Goal: Task Accomplishment & Management: Manage account settings

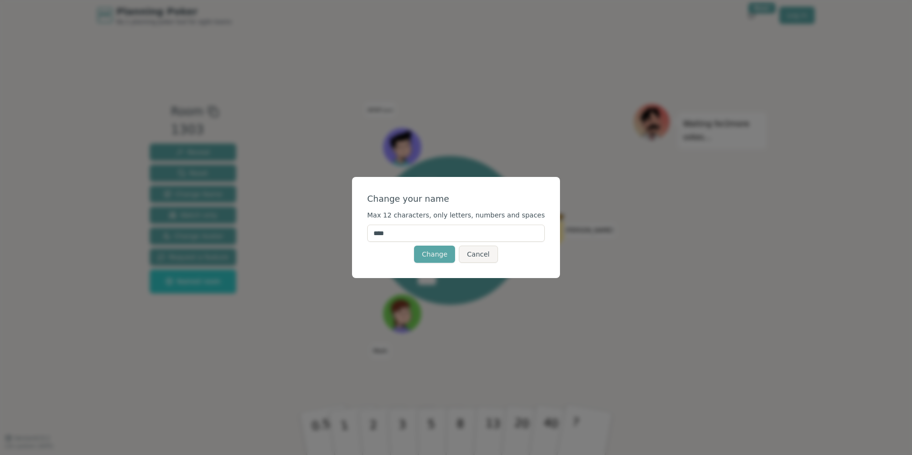
drag, startPoint x: 410, startPoint y: 238, endPoint x: 365, endPoint y: 237, distance: 44.8
click at [365, 237] on div "Change your name Max 12 characters, only letters, numbers and spaces **** Chang…" at bounding box center [456, 227] width 208 height 101
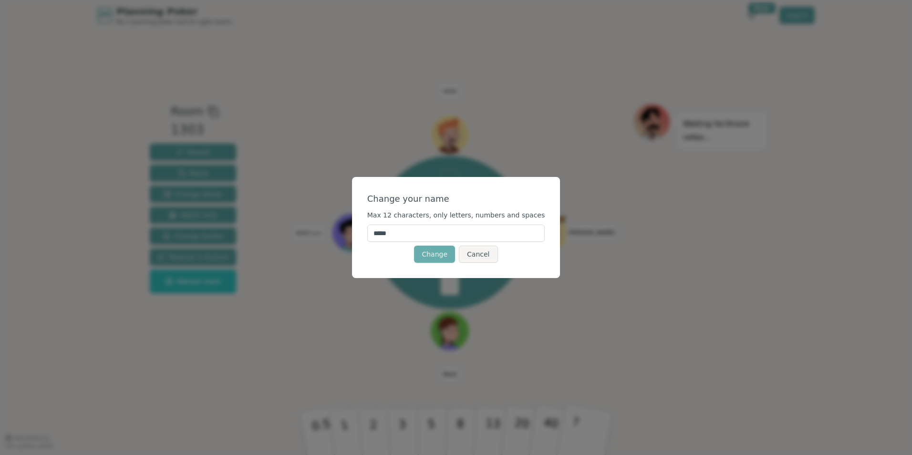
type input "*****"
click at [431, 258] on button "Change" at bounding box center [434, 254] width 41 height 17
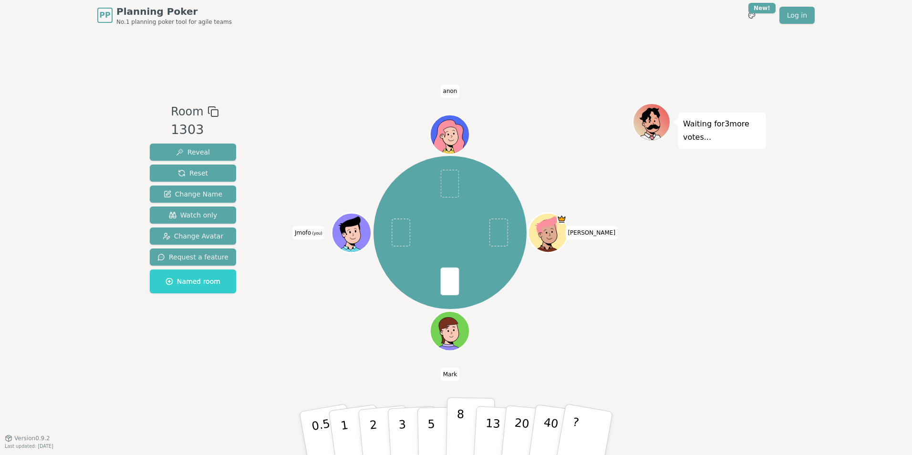
click at [461, 428] on p "8" at bounding box center [460, 433] width 8 height 52
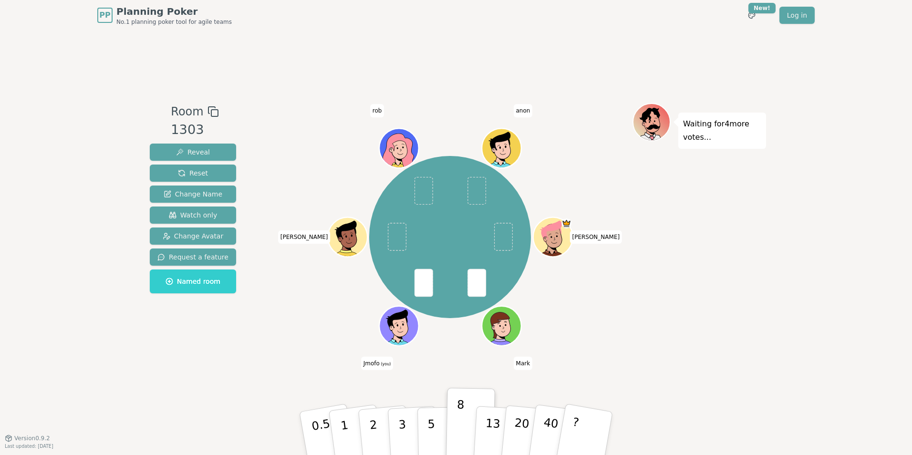
click at [373, 365] on span "Jmofo (you)" at bounding box center [377, 363] width 32 height 13
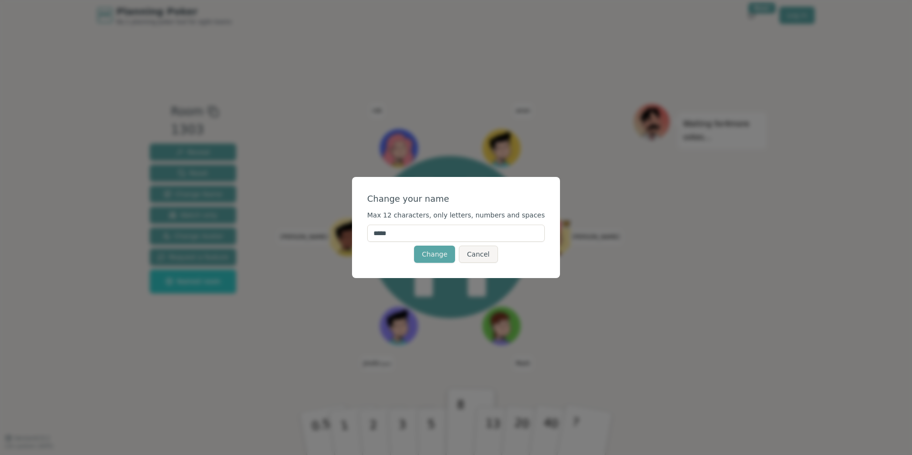
drag, startPoint x: 419, startPoint y: 232, endPoint x: 362, endPoint y: 233, distance: 57.7
click at [362, 233] on div "Change your name Max 12 characters, only letters, numbers and spaces ***** Chan…" at bounding box center [456, 227] width 912 height 455
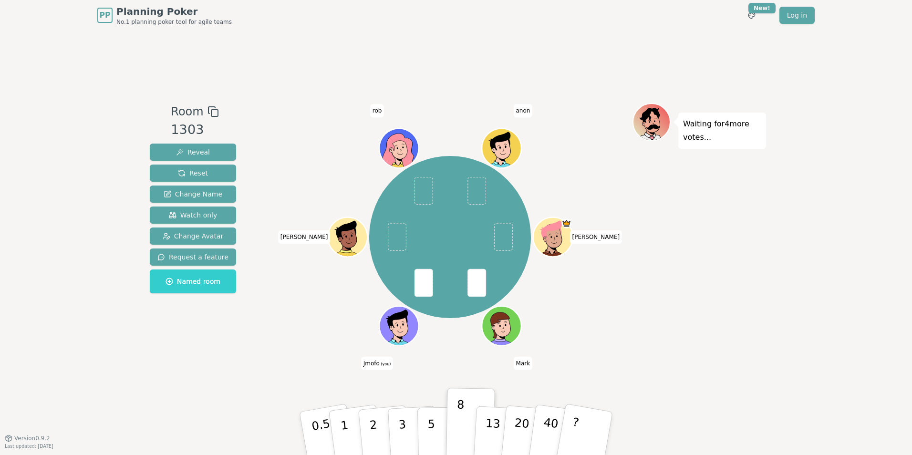
click at [370, 361] on span "Jmofo (you)" at bounding box center [377, 363] width 32 height 13
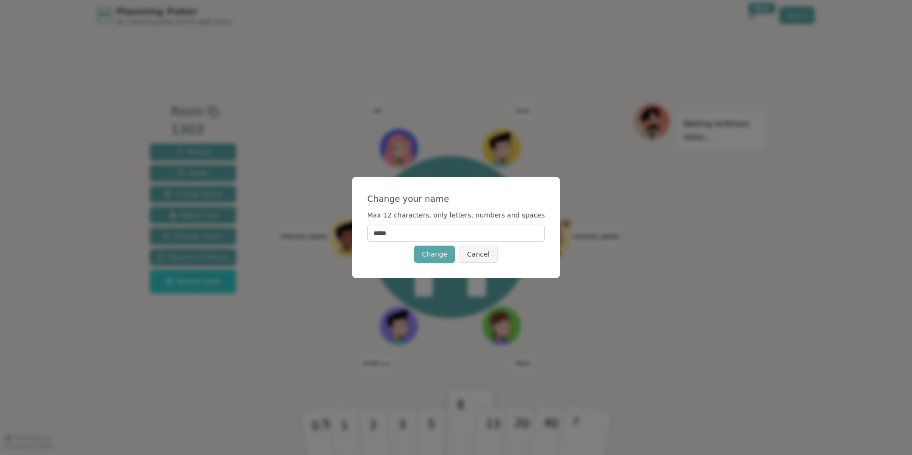
drag, startPoint x: 410, startPoint y: 231, endPoint x: 376, endPoint y: 231, distance: 33.9
click at [376, 231] on div "Change your name Max 12 characters, only letters, numbers and spaces ***** Chan…" at bounding box center [456, 227] width 208 height 101
click at [424, 259] on button "Change" at bounding box center [434, 254] width 41 height 17
click at [402, 235] on input "**********" at bounding box center [456, 233] width 178 height 17
type input "**********"
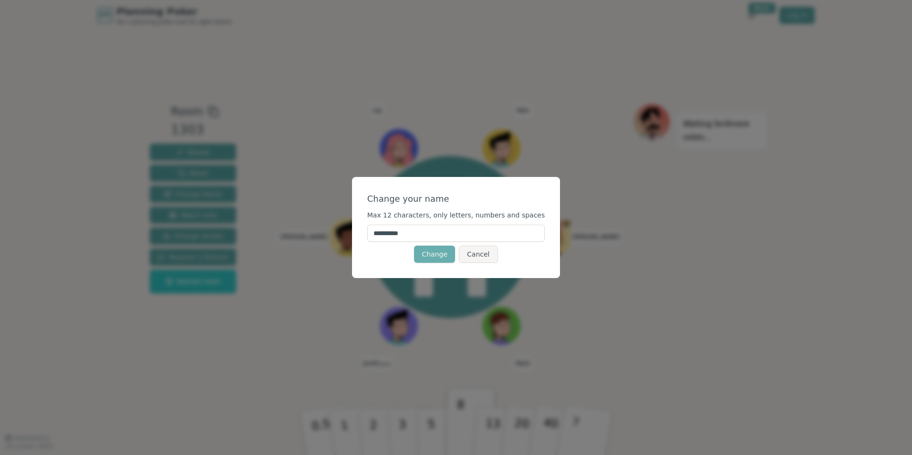
click at [431, 260] on button "Change" at bounding box center [434, 254] width 41 height 17
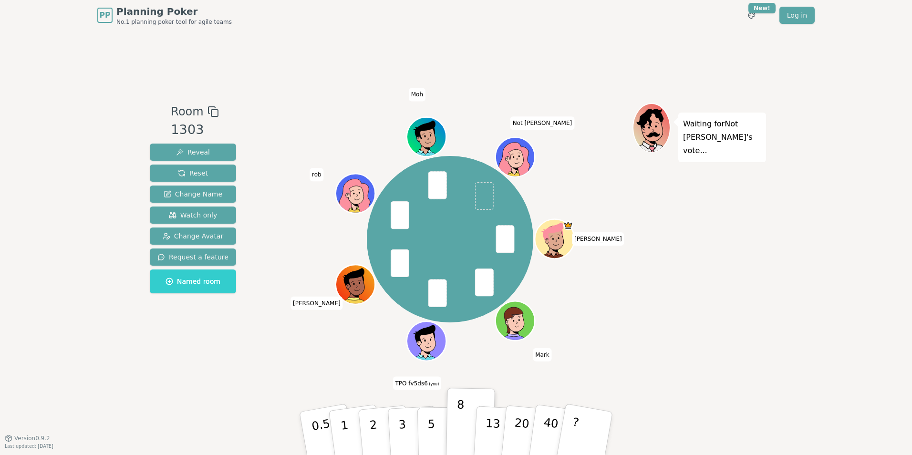
click at [421, 340] on icon at bounding box center [428, 340] width 38 height 4
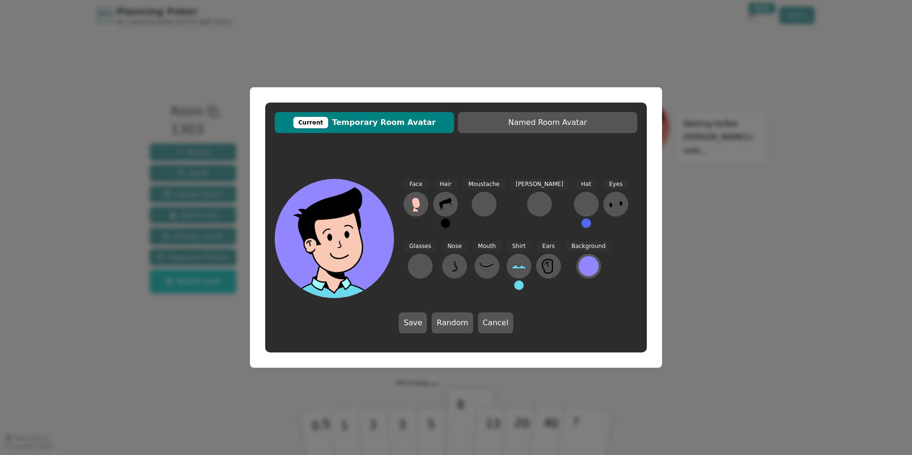
click at [344, 254] on icon at bounding box center [340, 258] width 60 height 21
click at [579, 270] on div at bounding box center [589, 266] width 20 height 20
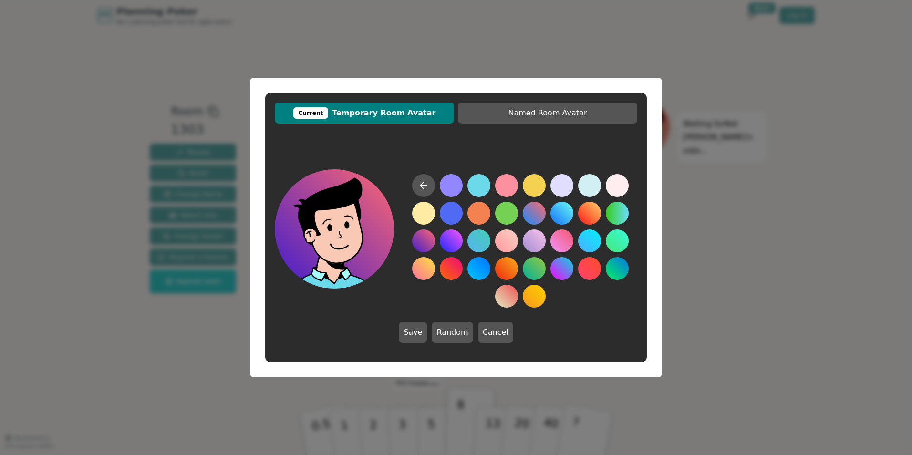
click at [422, 242] on button at bounding box center [423, 240] width 23 height 23
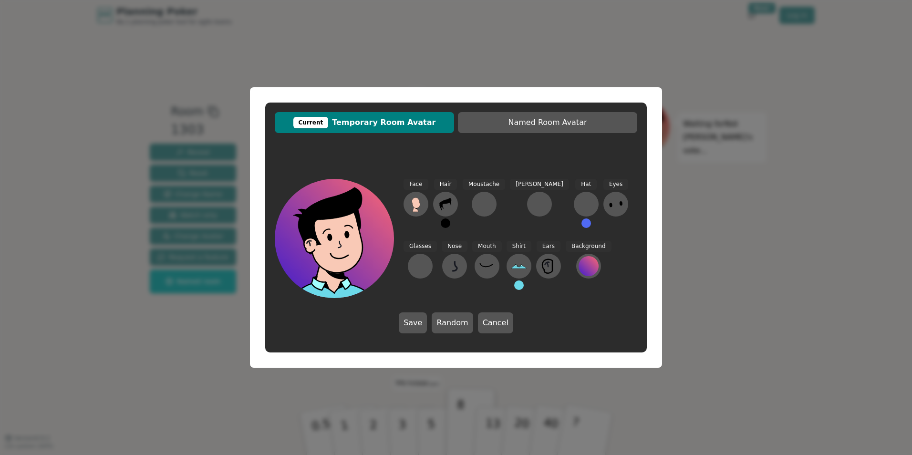
click at [324, 232] on icon at bounding box center [338, 235] width 119 height 13
click at [423, 202] on icon at bounding box center [415, 203] width 15 height 15
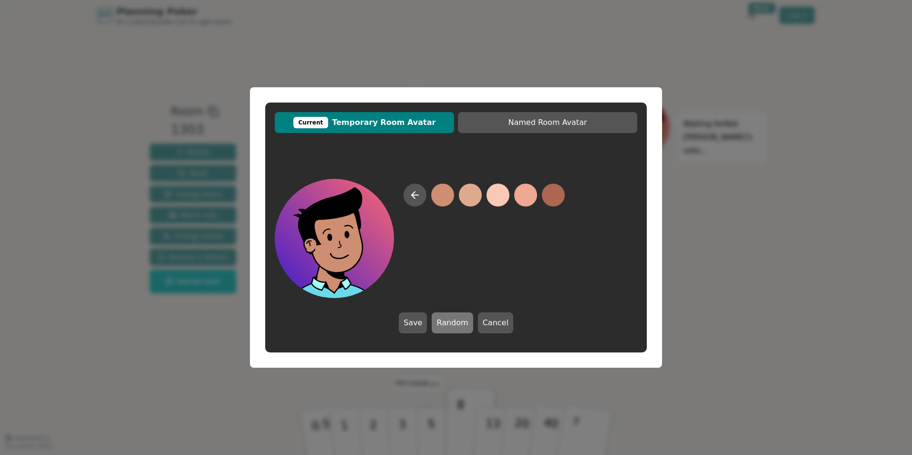
click at [455, 322] on button "Random" at bounding box center [452, 322] width 41 height 21
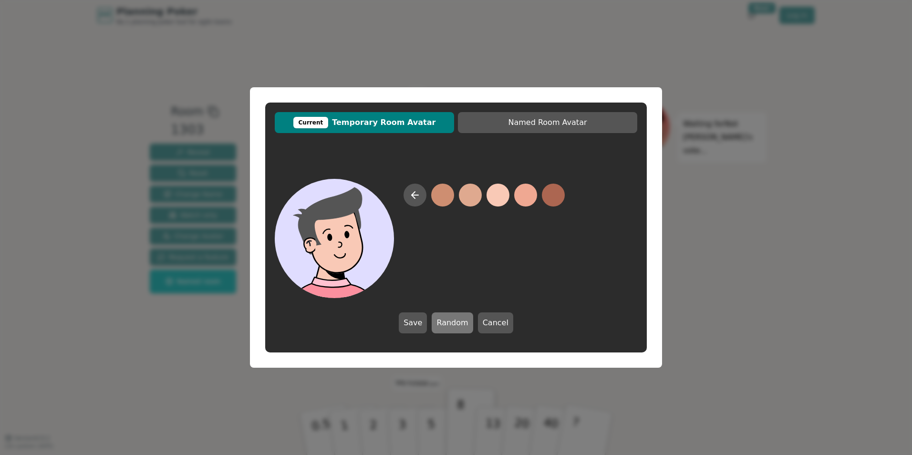
click at [455, 322] on button "Random" at bounding box center [452, 322] width 41 height 21
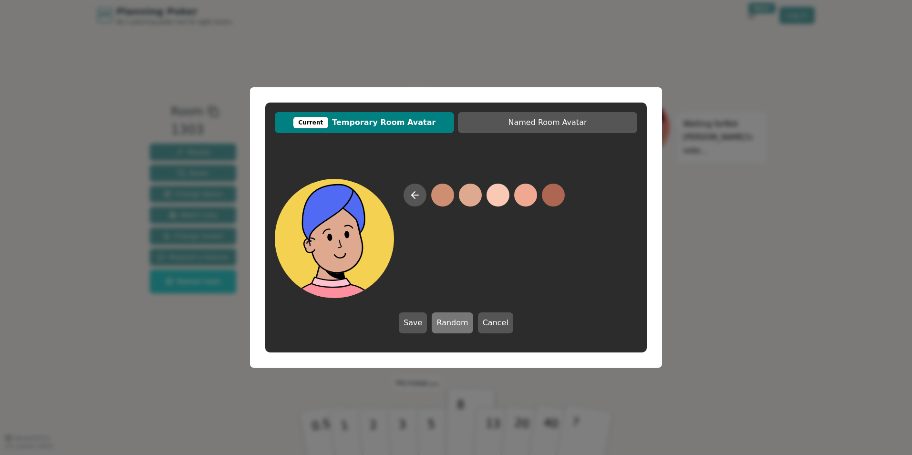
click at [454, 322] on button "Random" at bounding box center [452, 322] width 41 height 21
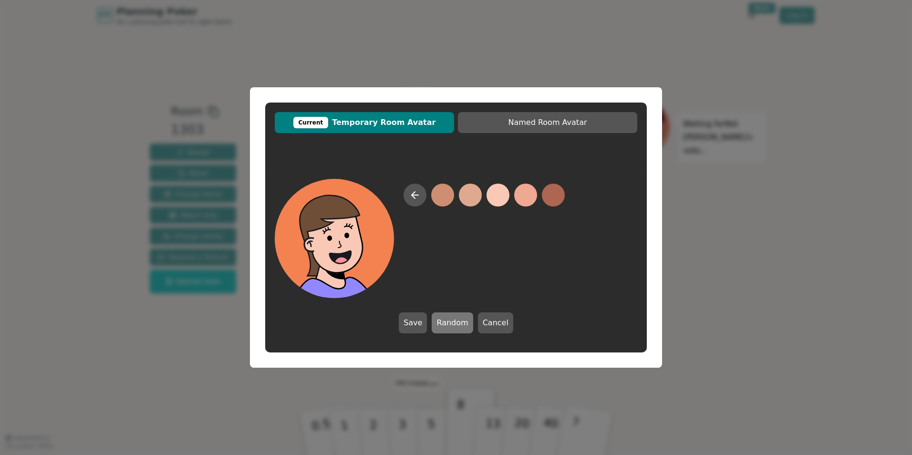
click at [454, 322] on button "Random" at bounding box center [452, 322] width 41 height 21
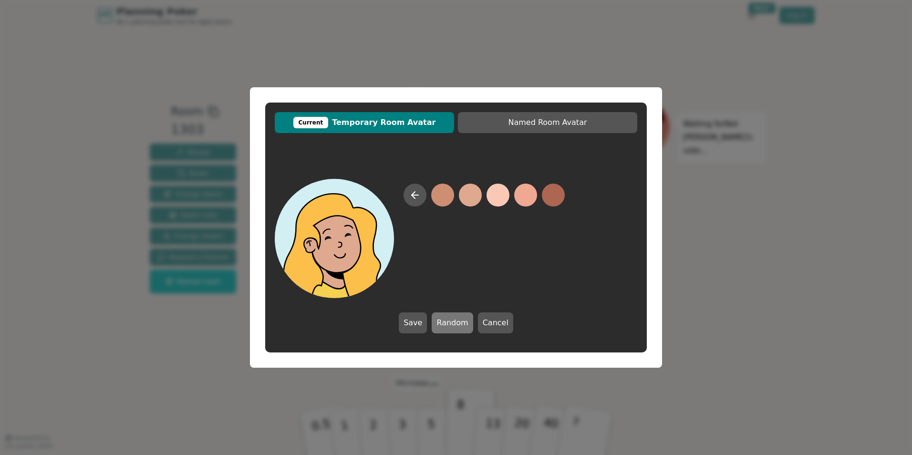
click at [454, 322] on button "Random" at bounding box center [452, 322] width 41 height 21
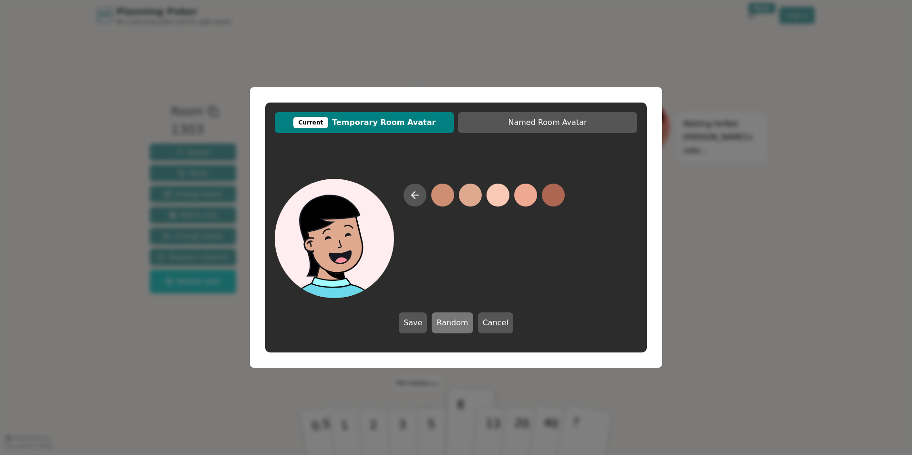
click at [454, 322] on button "Random" at bounding box center [452, 322] width 41 height 21
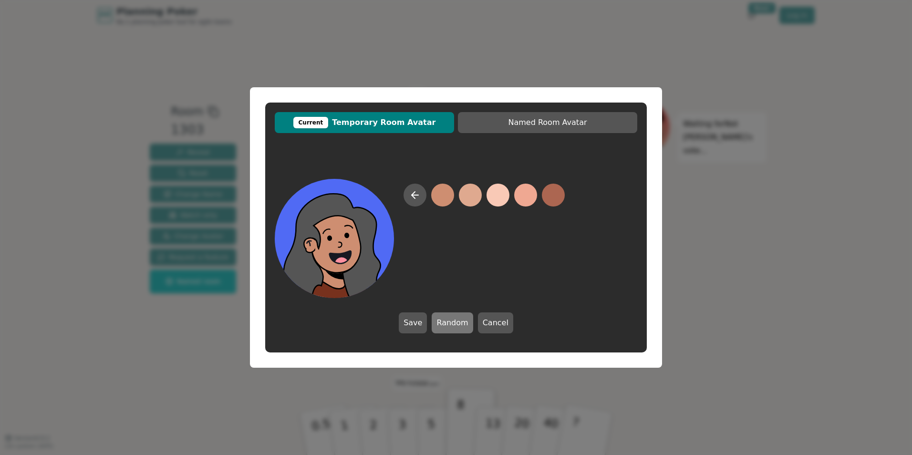
click at [454, 322] on button "Random" at bounding box center [452, 322] width 41 height 21
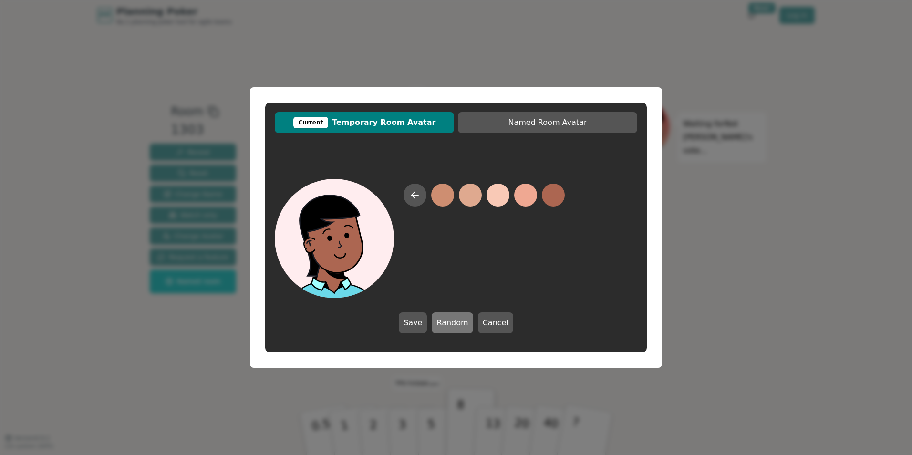
click at [454, 322] on button "Random" at bounding box center [452, 322] width 41 height 21
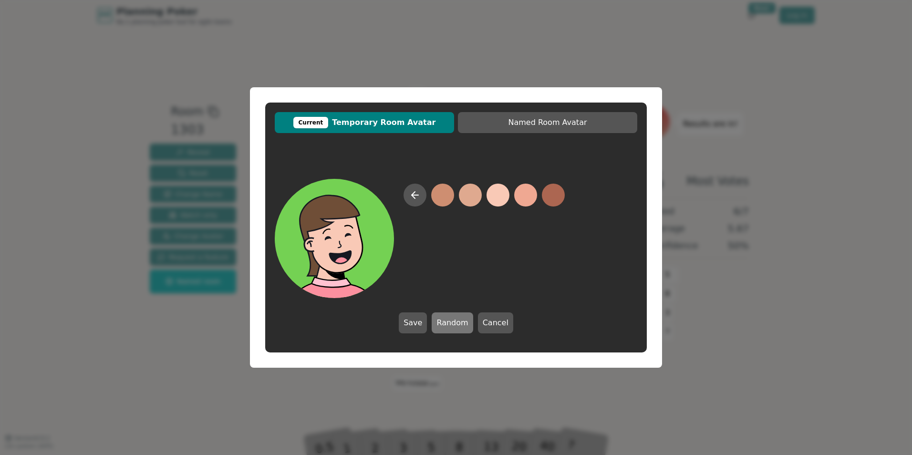
click at [454, 322] on button "Random" at bounding box center [452, 322] width 41 height 21
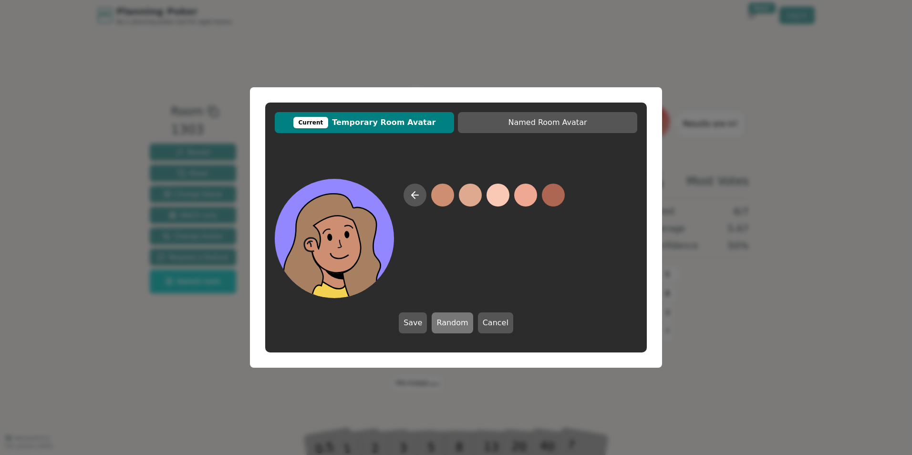
click at [454, 322] on button "Random" at bounding box center [452, 322] width 41 height 21
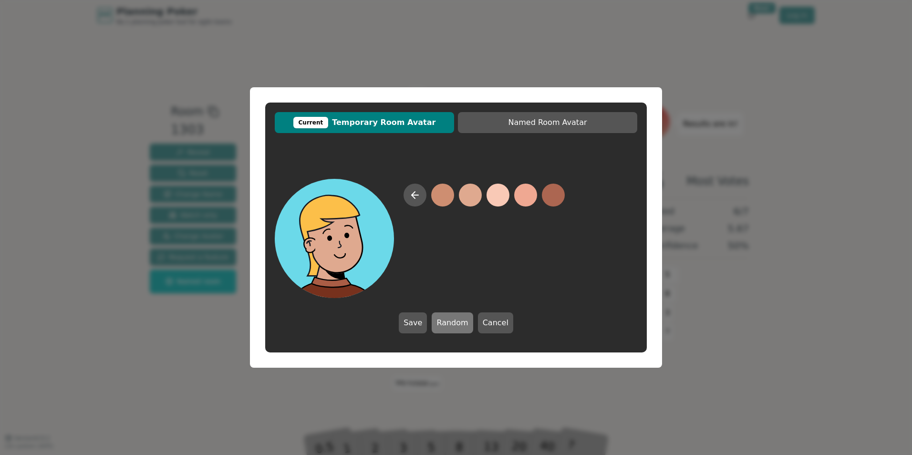
click at [454, 322] on button "Random" at bounding box center [452, 322] width 41 height 21
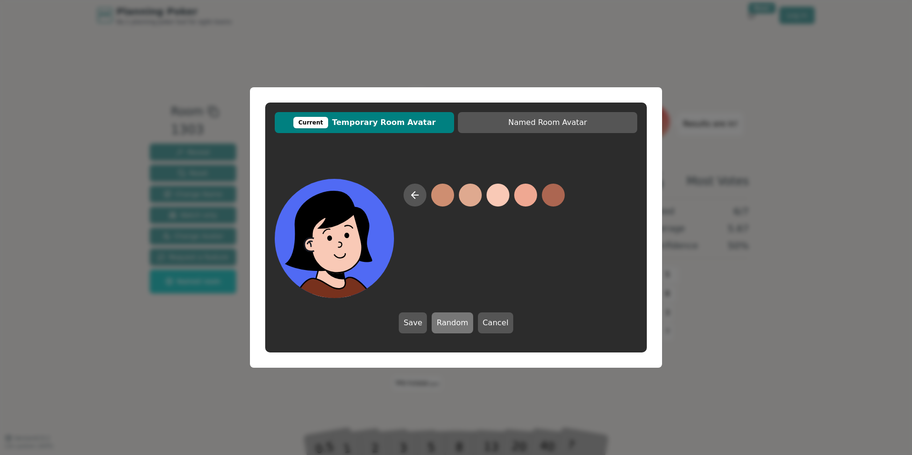
click at [454, 322] on button "Random" at bounding box center [452, 322] width 41 height 21
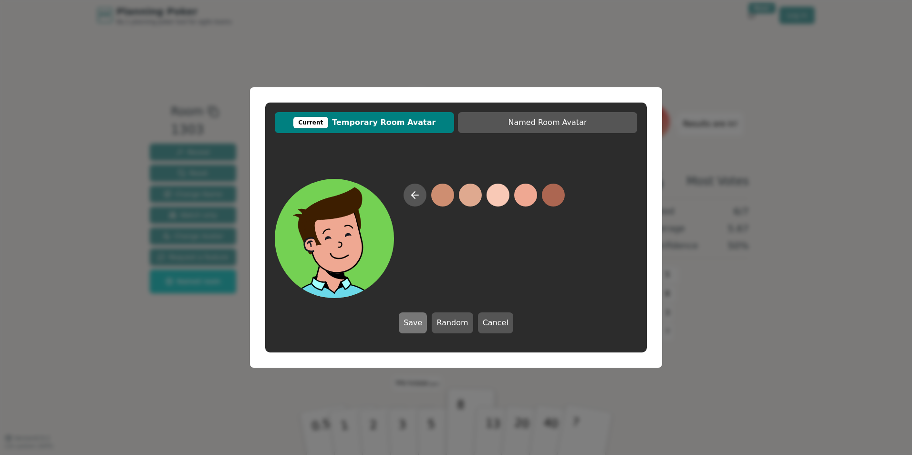
click at [409, 318] on button "Save" at bounding box center [413, 322] width 28 height 21
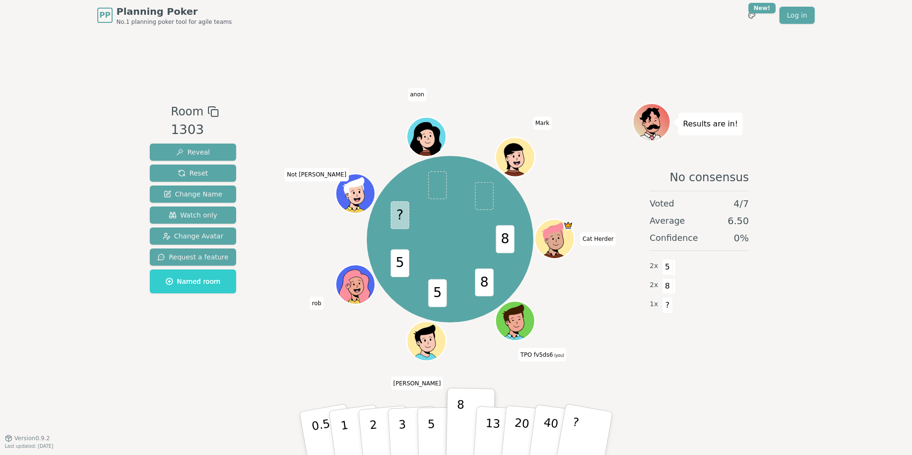
click at [730, 380] on div "Room 1303 Reveal Reset Change Name Watch only Change Avatar Request a feature N…" at bounding box center [456, 234] width 620 height 407
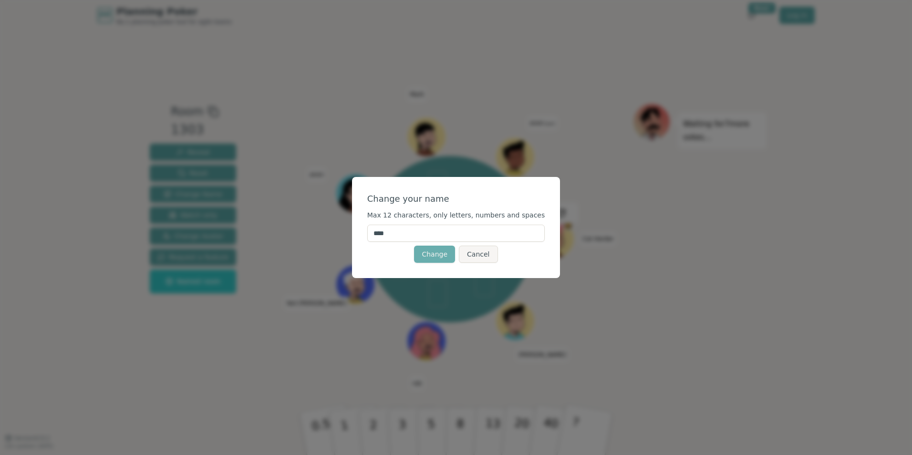
click at [428, 256] on button "Change" at bounding box center [434, 254] width 41 height 17
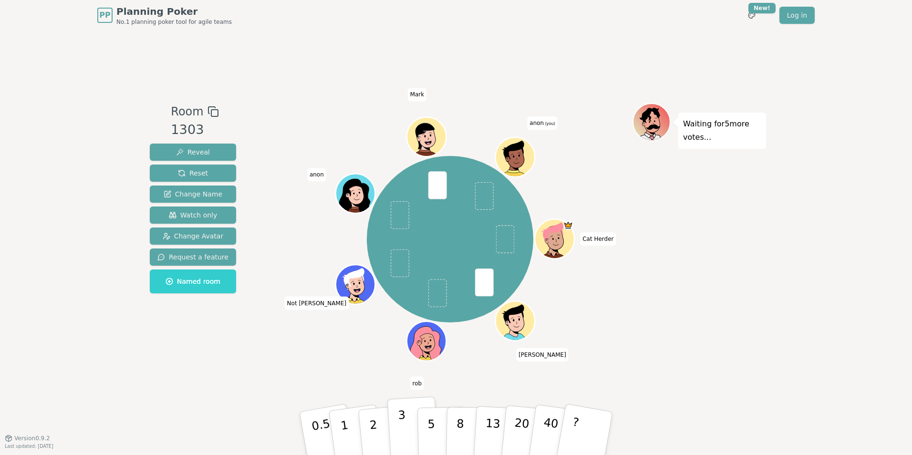
click at [404, 427] on p "3" at bounding box center [403, 434] width 10 height 52
click at [429, 418] on p "5" at bounding box center [431, 434] width 8 height 52
click at [434, 408] on button "5" at bounding box center [441, 433] width 49 height 72
click at [426, 420] on button "5" at bounding box center [441, 433] width 49 height 72
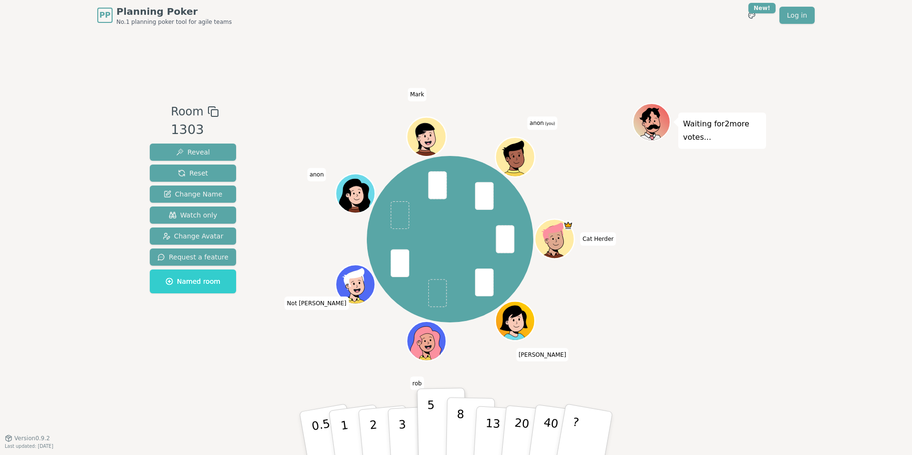
click at [446, 449] on button "8" at bounding box center [470, 433] width 49 height 72
click at [420, 408] on button "5" at bounding box center [441, 433] width 49 height 72
click at [429, 424] on p "5" at bounding box center [431, 434] width 8 height 52
click at [544, 127] on span "anon (you)" at bounding box center [542, 123] width 30 height 13
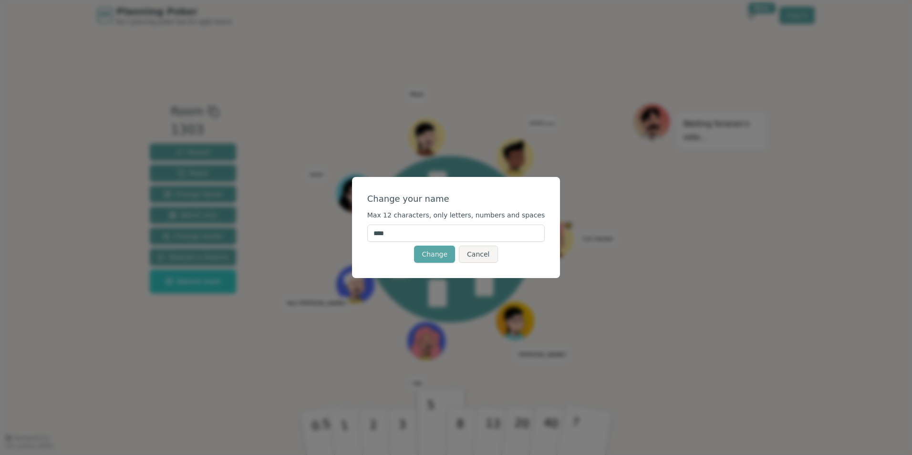
click at [406, 228] on input "****" at bounding box center [456, 233] width 178 height 17
type input "*****"
click at [437, 253] on button "Change" at bounding box center [434, 254] width 41 height 17
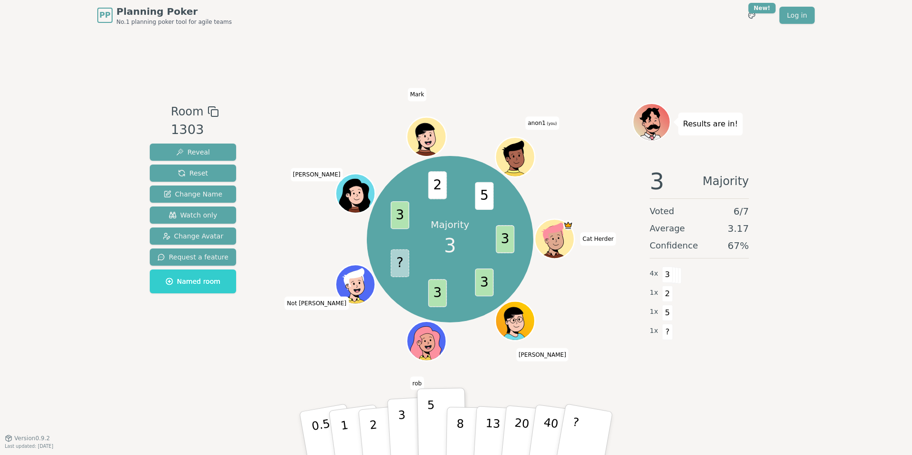
click at [400, 428] on p "3" at bounding box center [403, 434] width 10 height 52
